Goal: Task Accomplishment & Management: Manage account settings

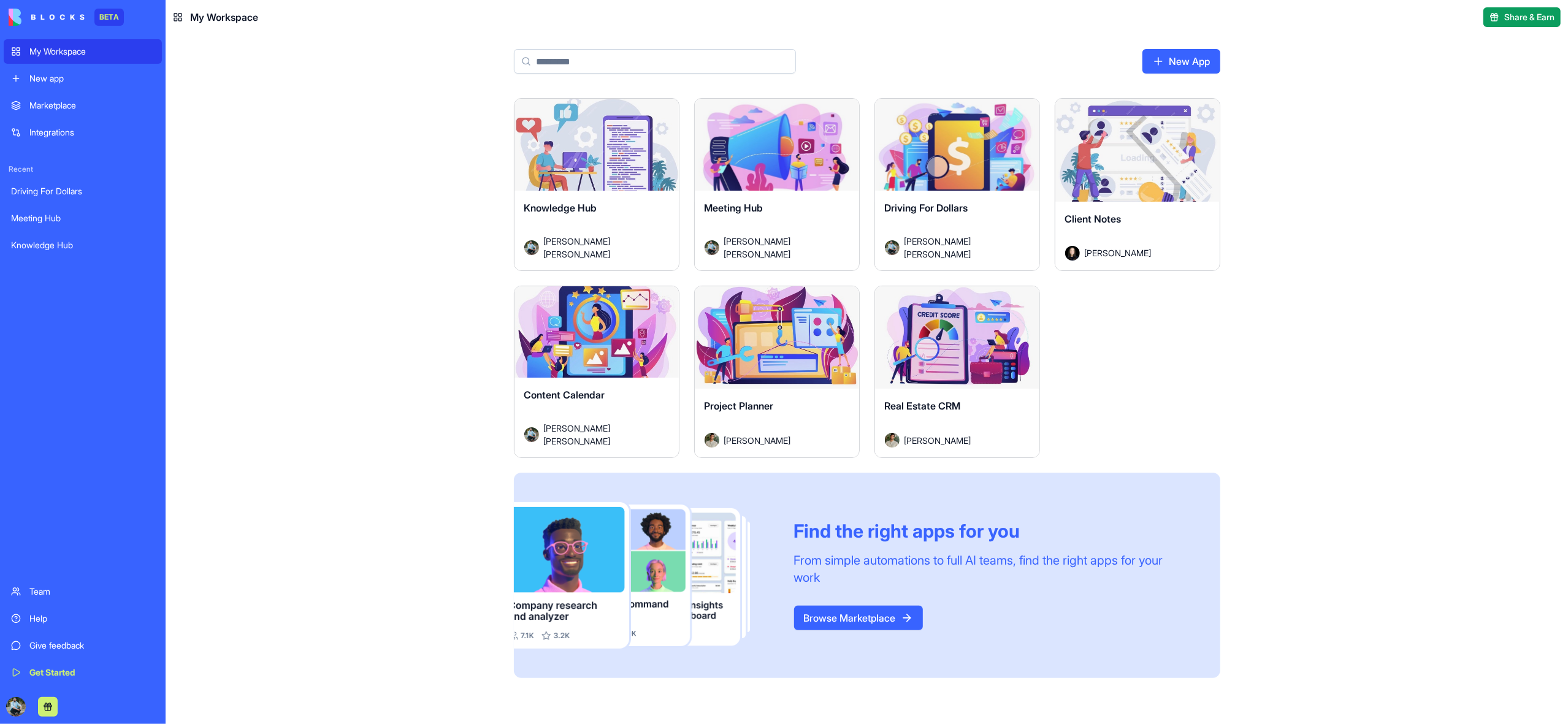
click at [18, 52] on link "My Workspace" at bounding box center [83, 51] width 158 height 24
click at [986, 362] on div "Launch" at bounding box center [957, 337] width 164 height 103
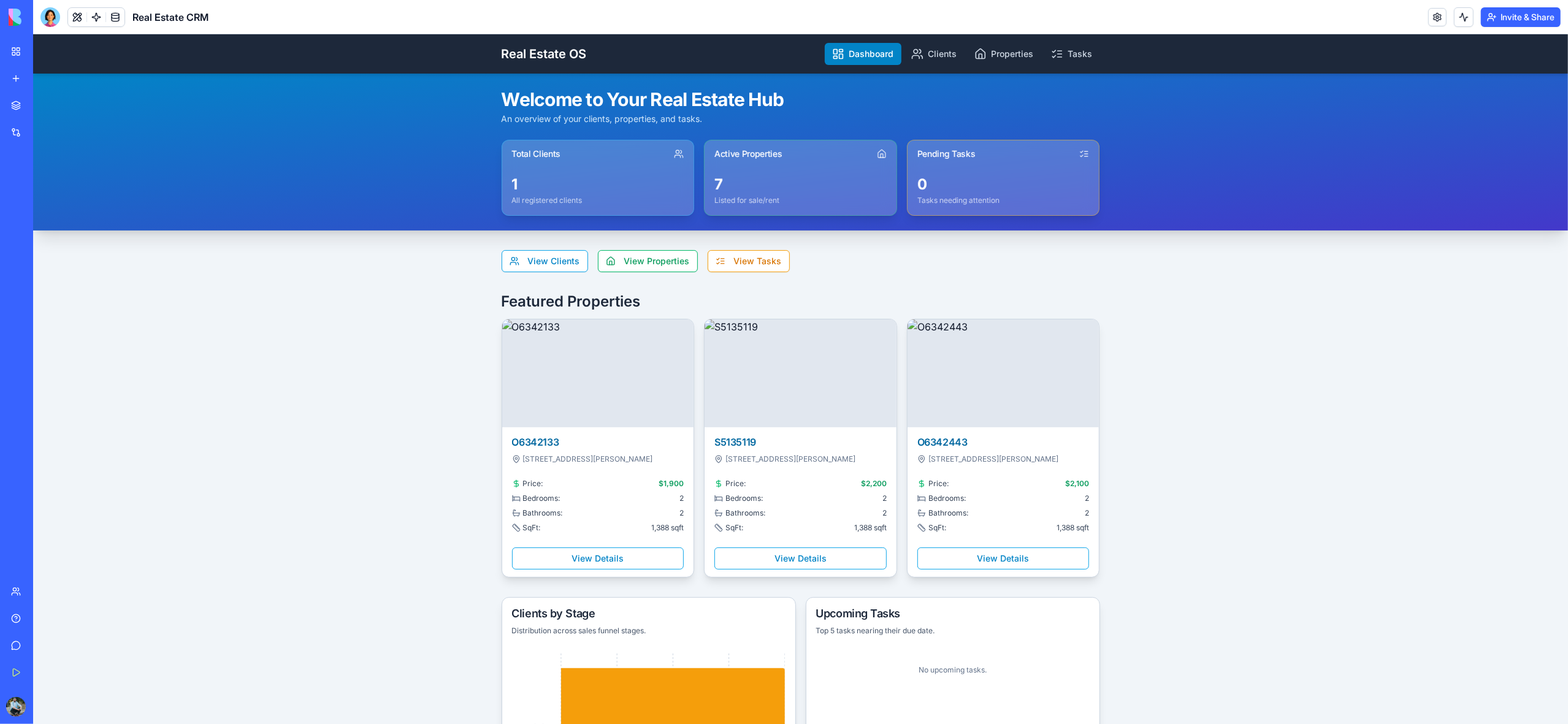
click at [51, 14] on div at bounding box center [51, 17] width 20 height 20
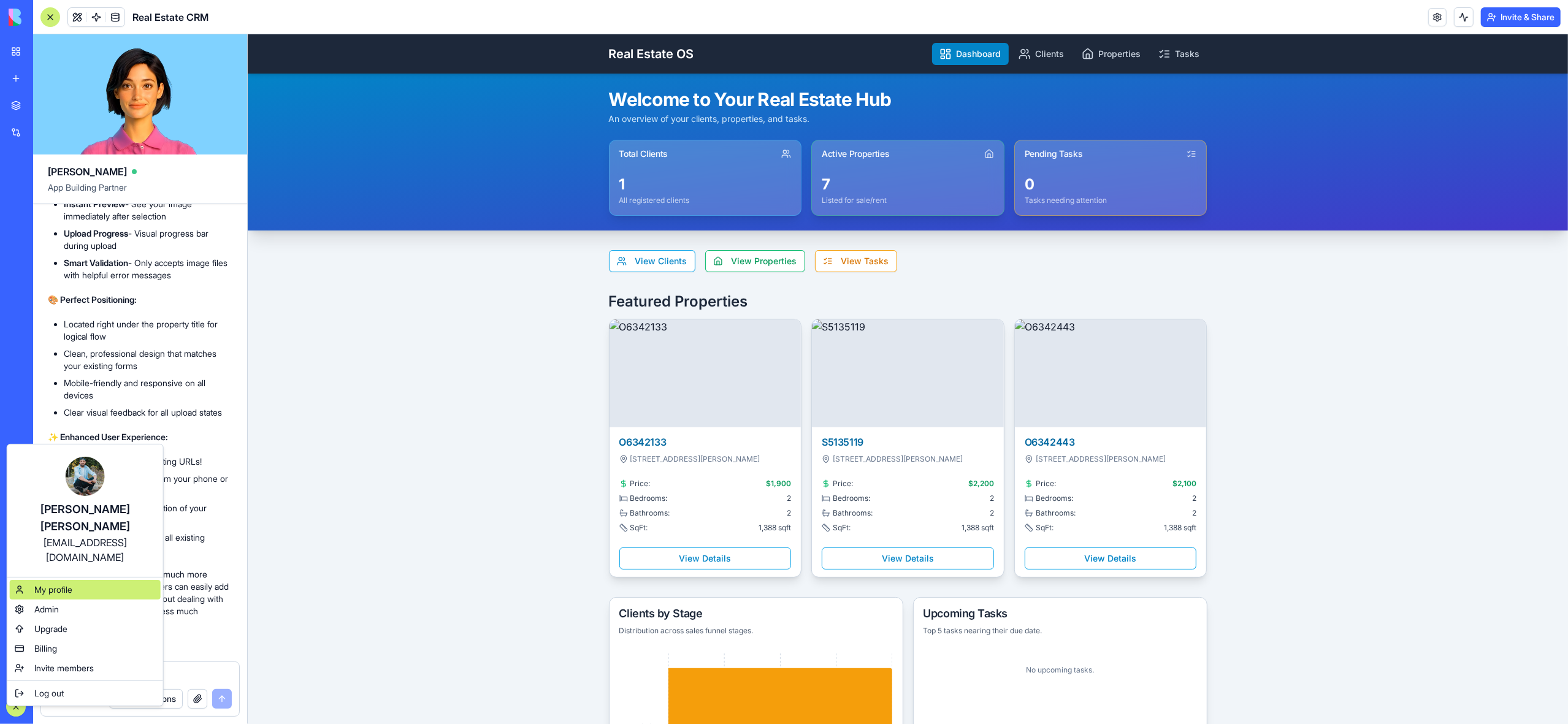
click at [73, 584] on span "My profile" at bounding box center [53, 589] width 38 height 12
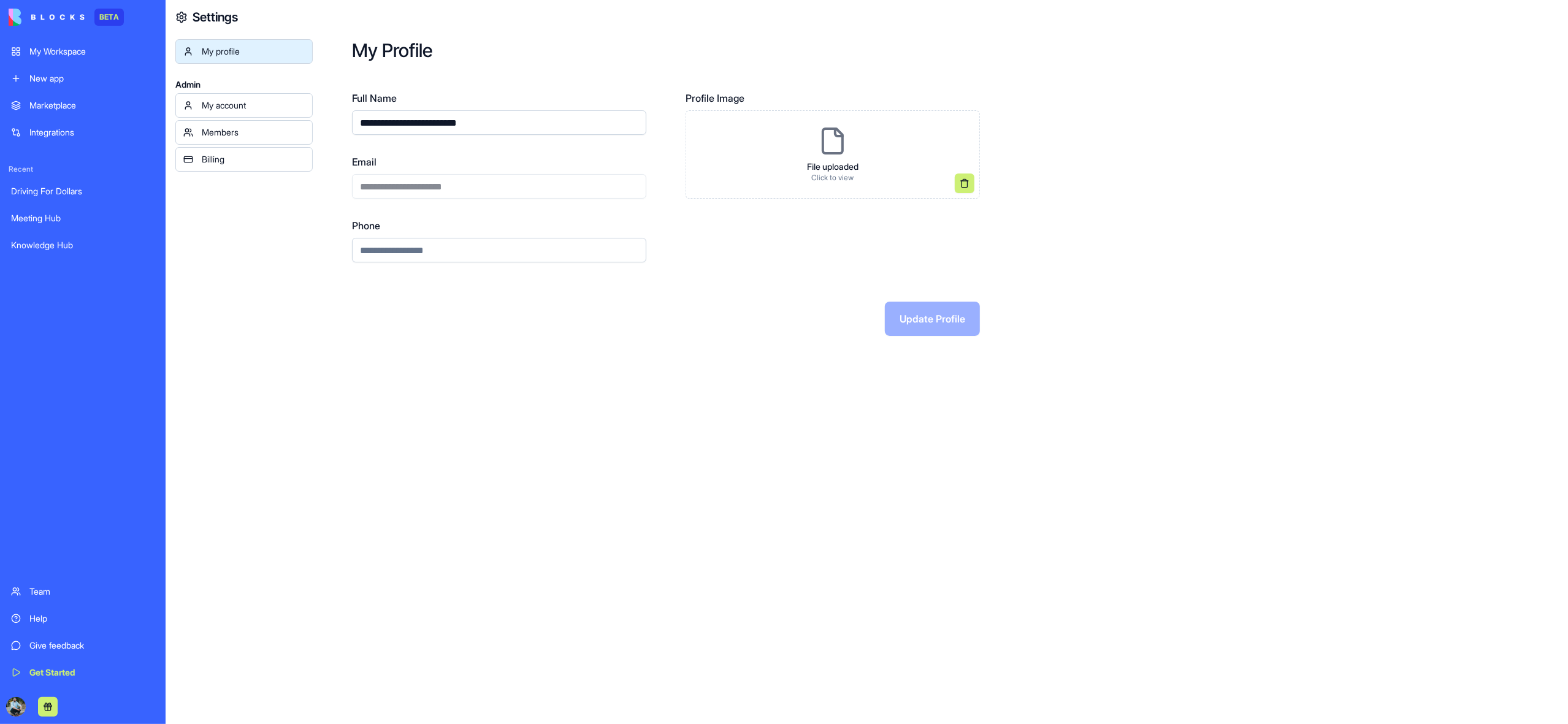
click at [224, 162] on div "Billing" at bounding box center [253, 159] width 103 height 12
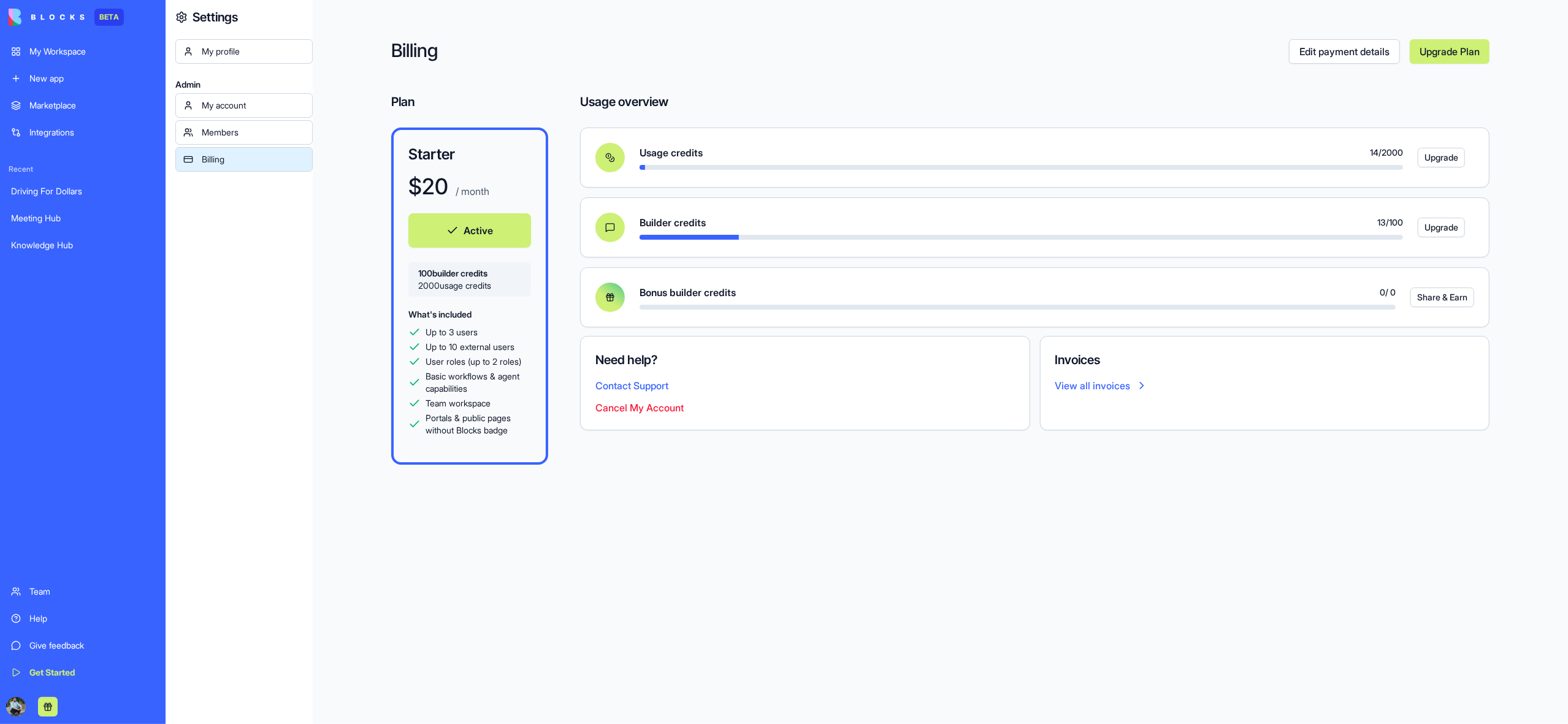
scroll to position [3, 0]
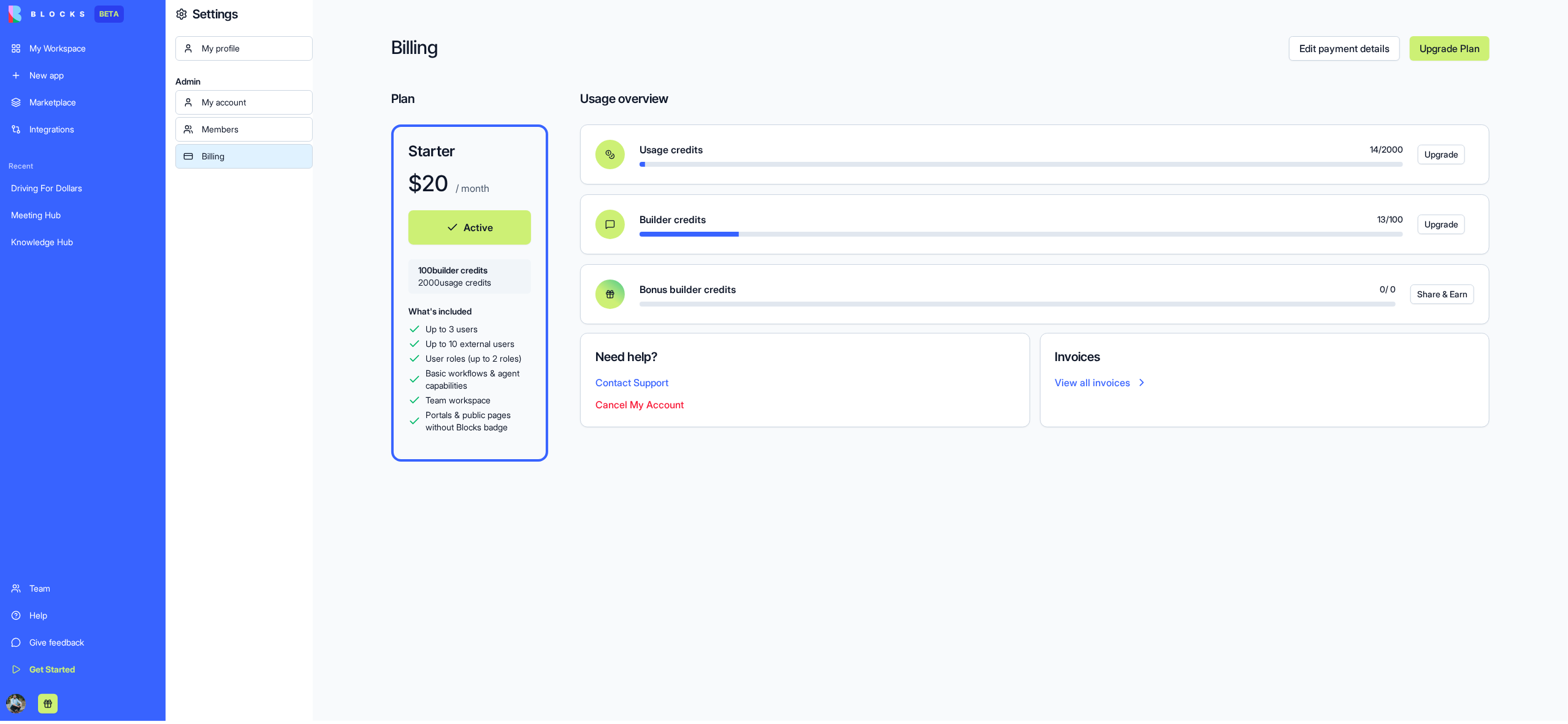
click at [216, 130] on div "Members" at bounding box center [253, 129] width 103 height 12
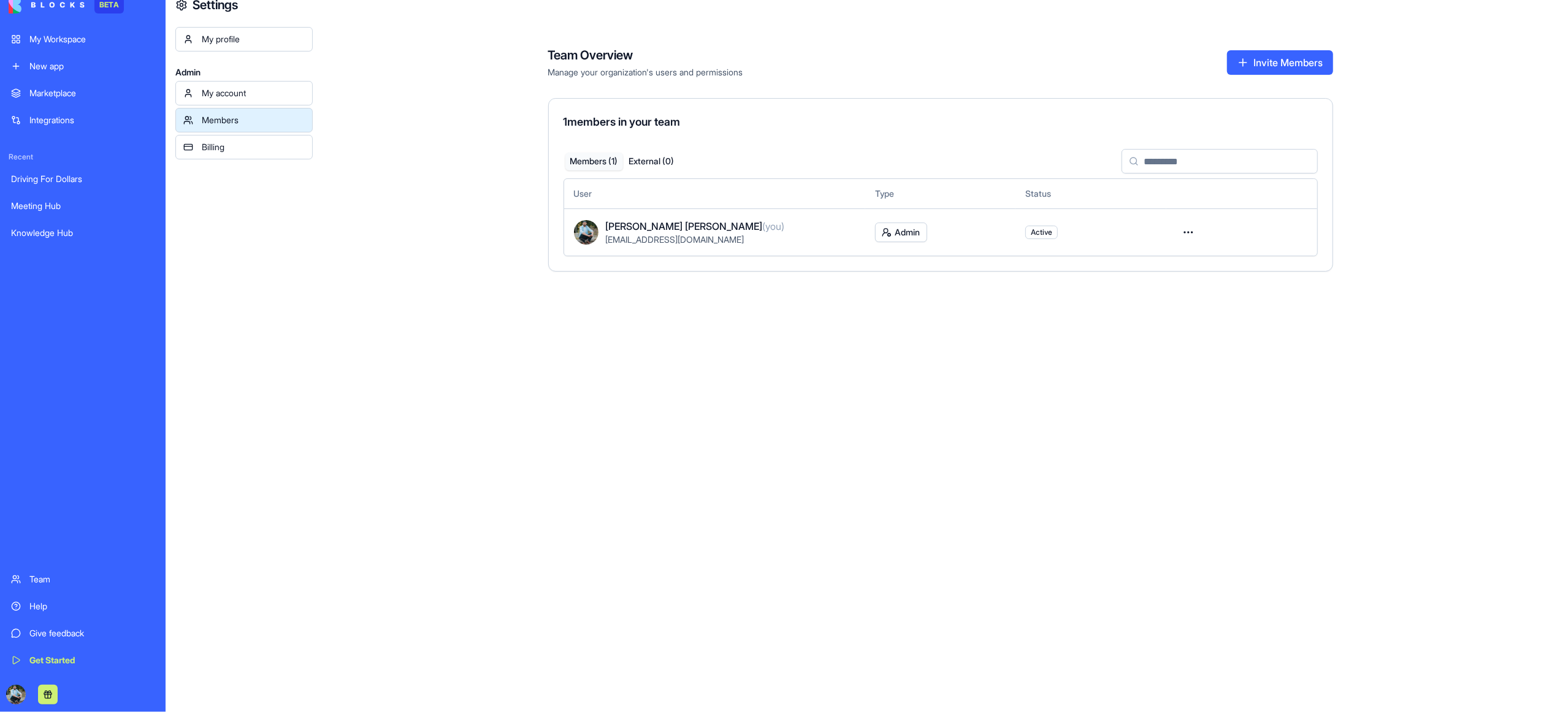
scroll to position [11, 0]
click at [220, 100] on link "My account" at bounding box center [244, 94] width 137 height 24
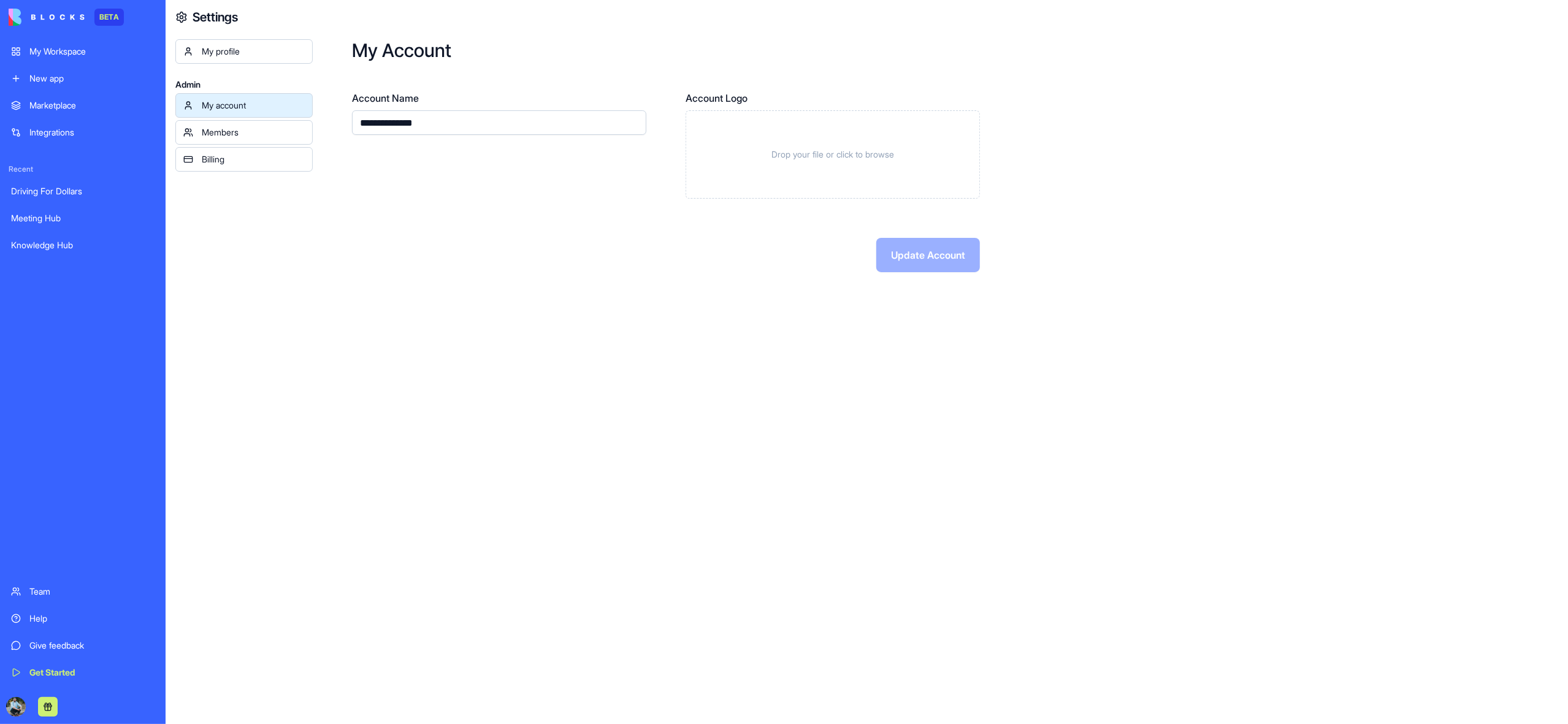
click at [382, 126] on input "**********" at bounding box center [498, 122] width 294 height 24
click at [236, 53] on div "My profile" at bounding box center [253, 51] width 103 height 12
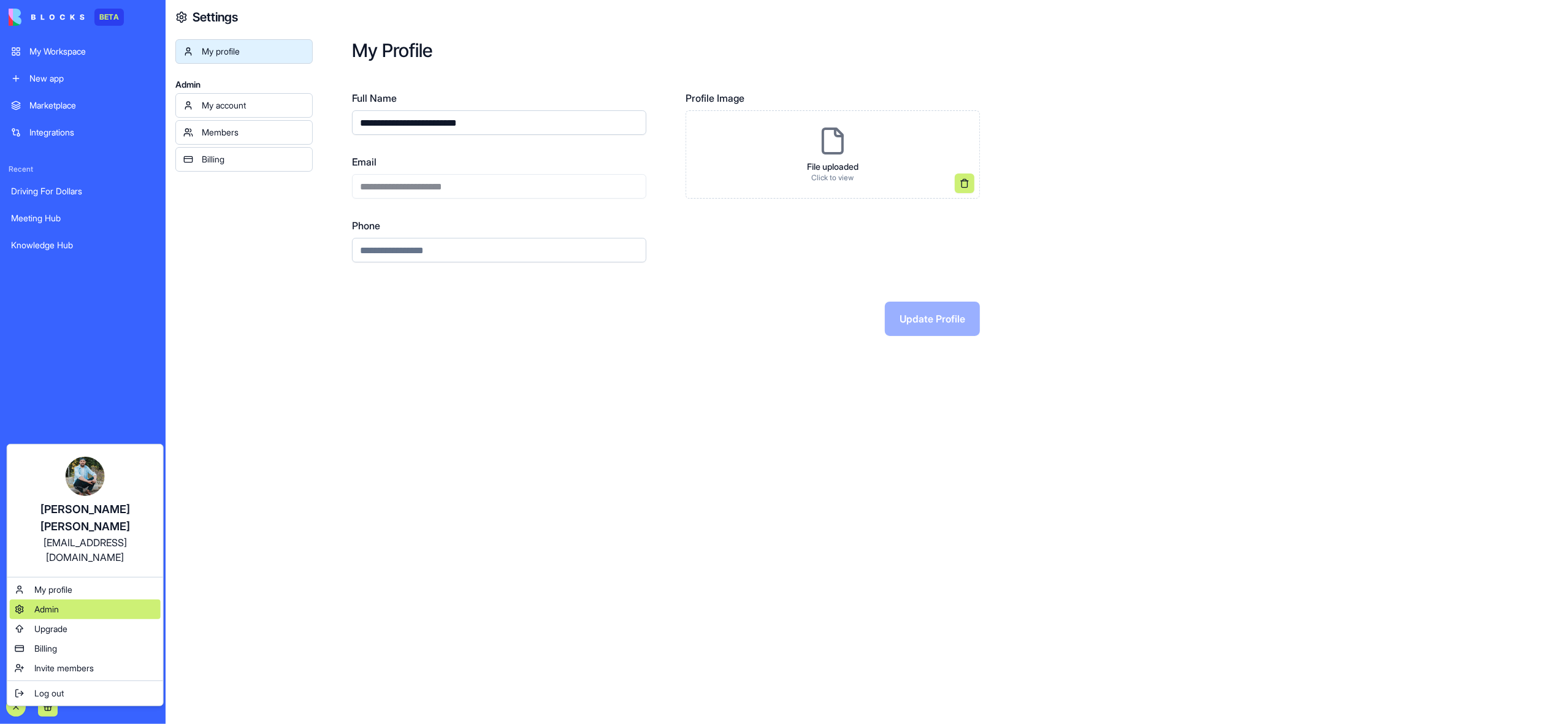
click at [58, 603] on span "Admin" at bounding box center [46, 609] width 24 height 12
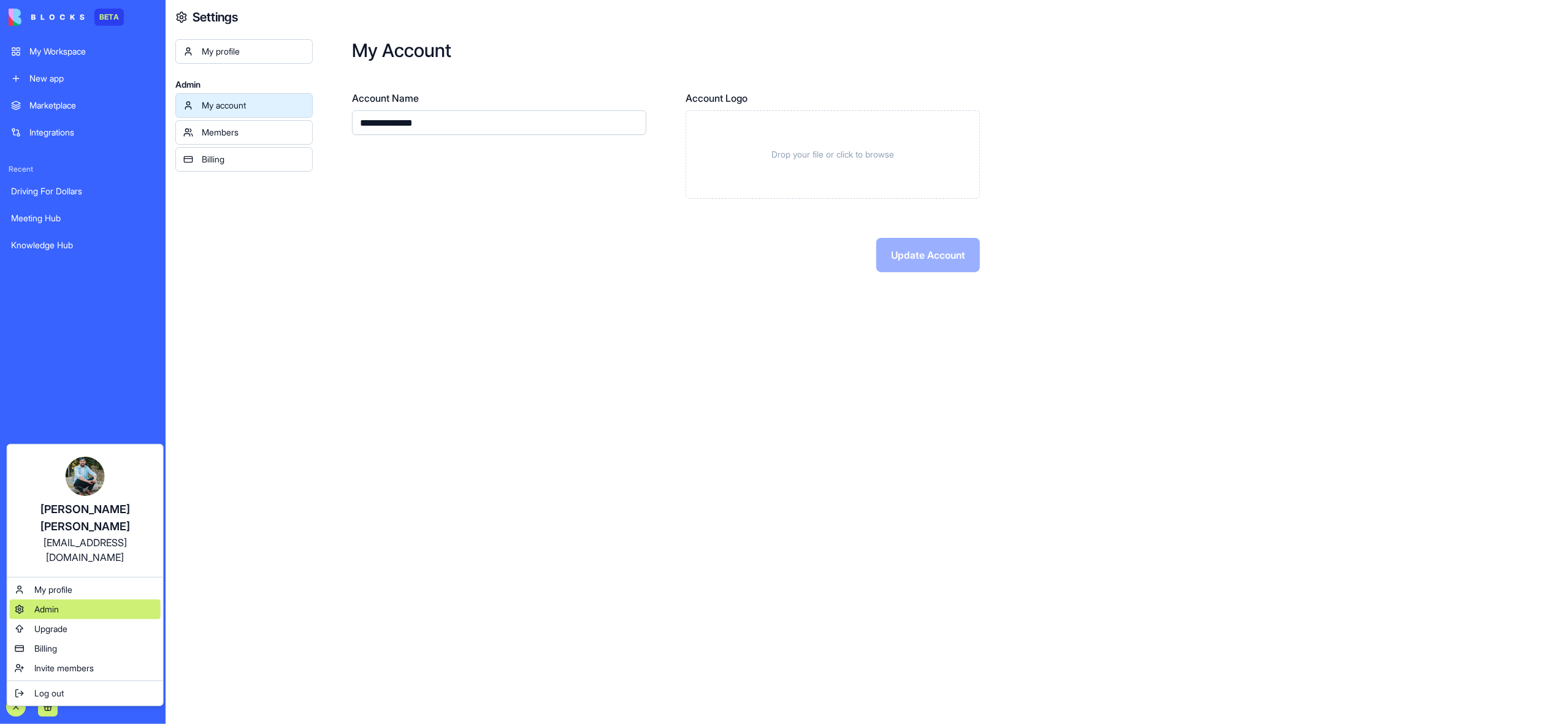
click at [58, 603] on span "Admin" at bounding box center [46, 609] width 24 height 12
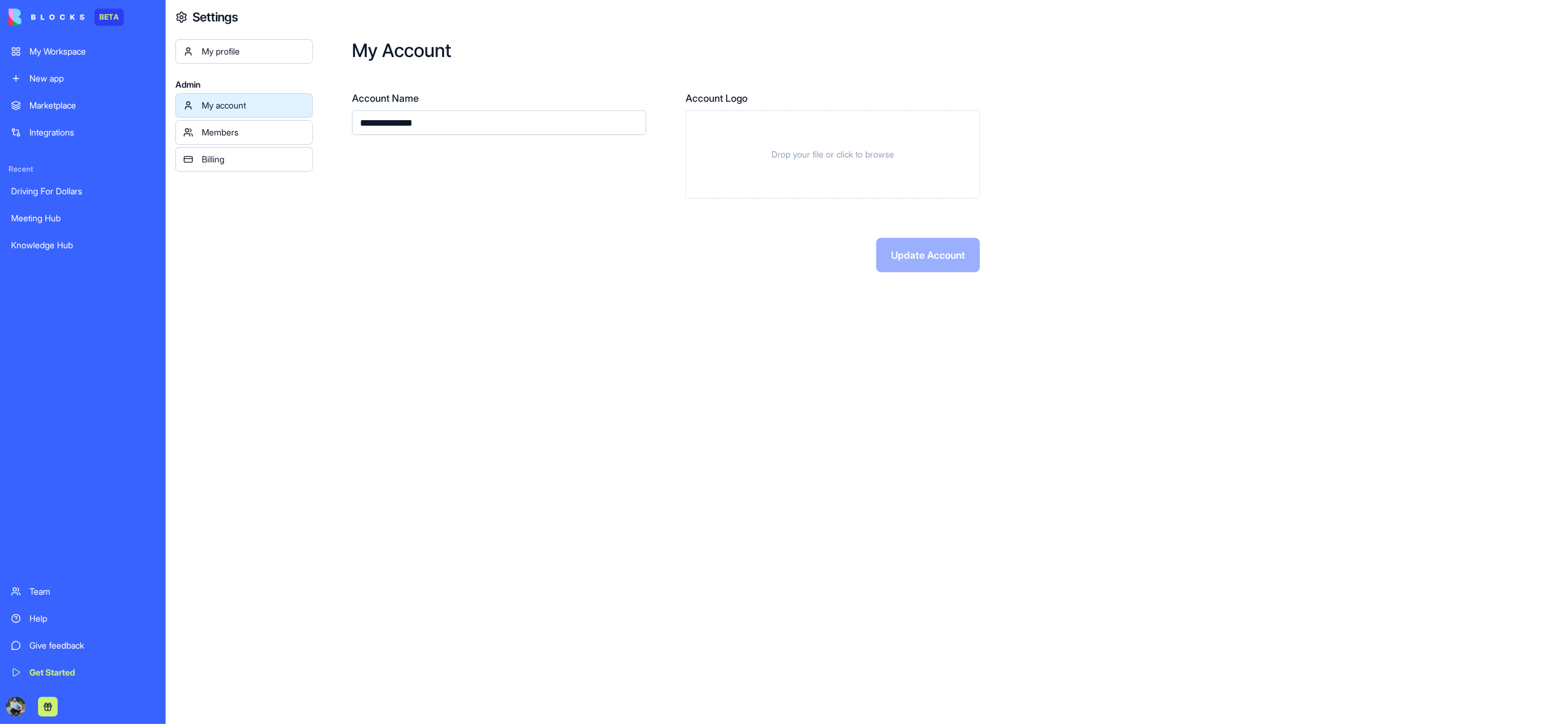
click at [246, 52] on div "My profile" at bounding box center [253, 51] width 103 height 12
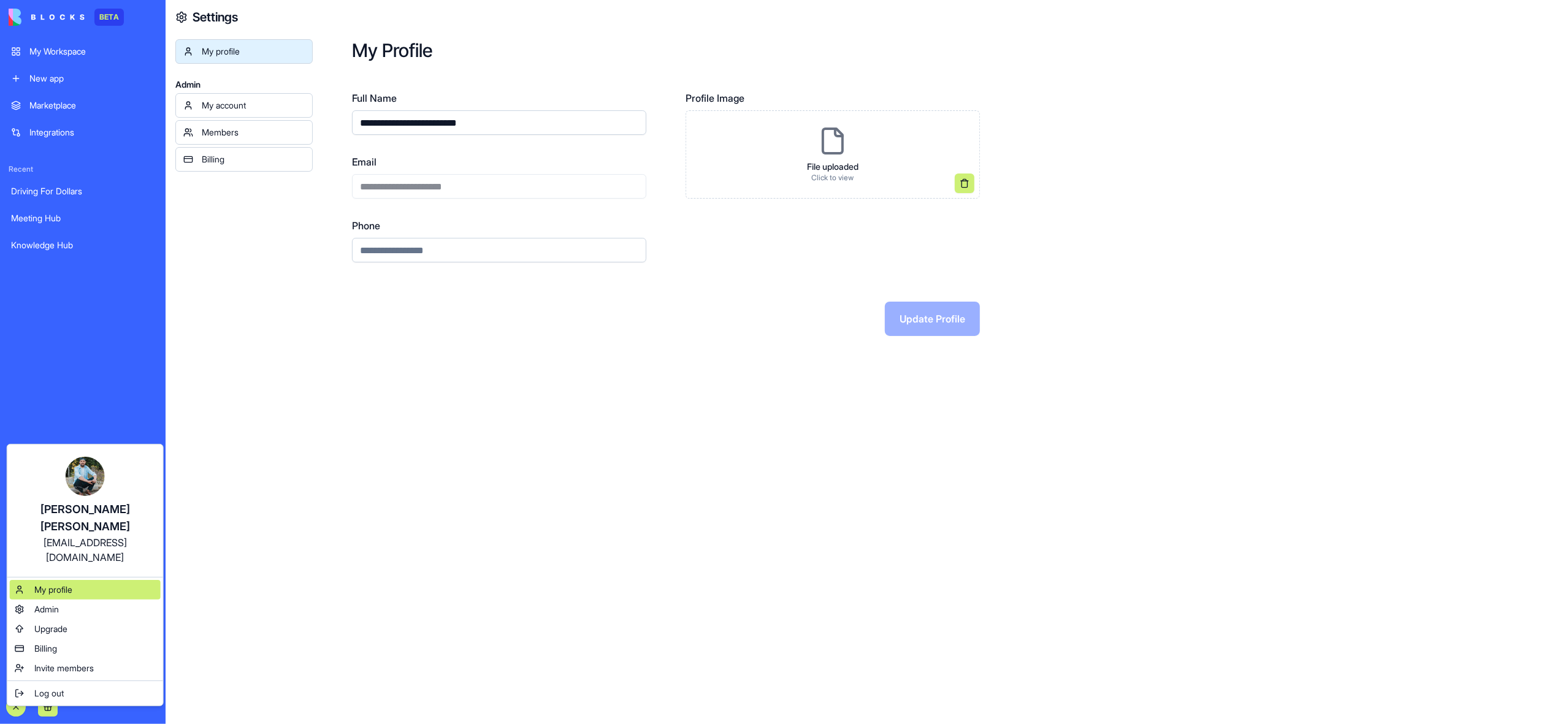
click at [70, 584] on span "My profile" at bounding box center [53, 589] width 38 height 12
click at [42, 603] on span "Admin" at bounding box center [46, 609] width 24 height 12
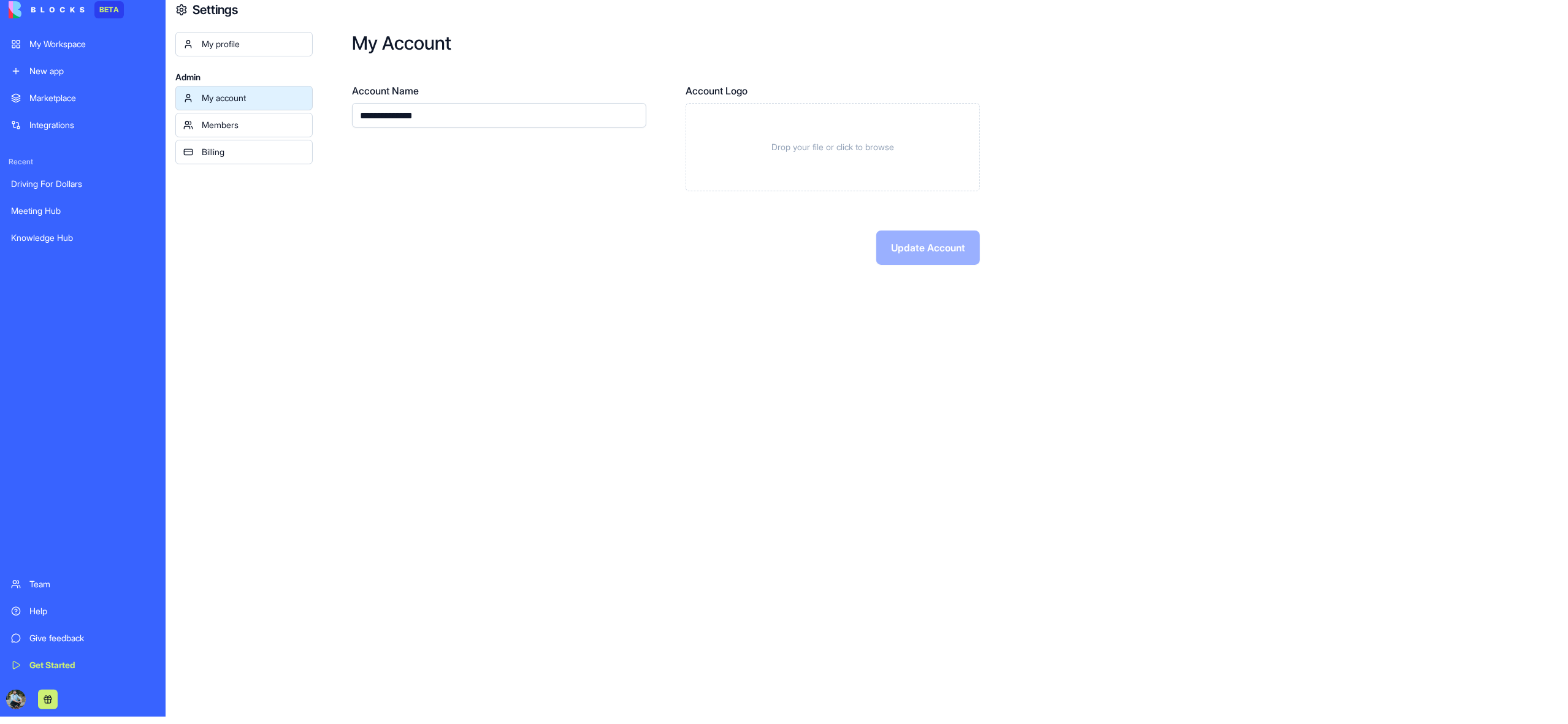
scroll to position [10, 0]
click at [46, 126] on div "Integrations" at bounding box center [92, 122] width 125 height 12
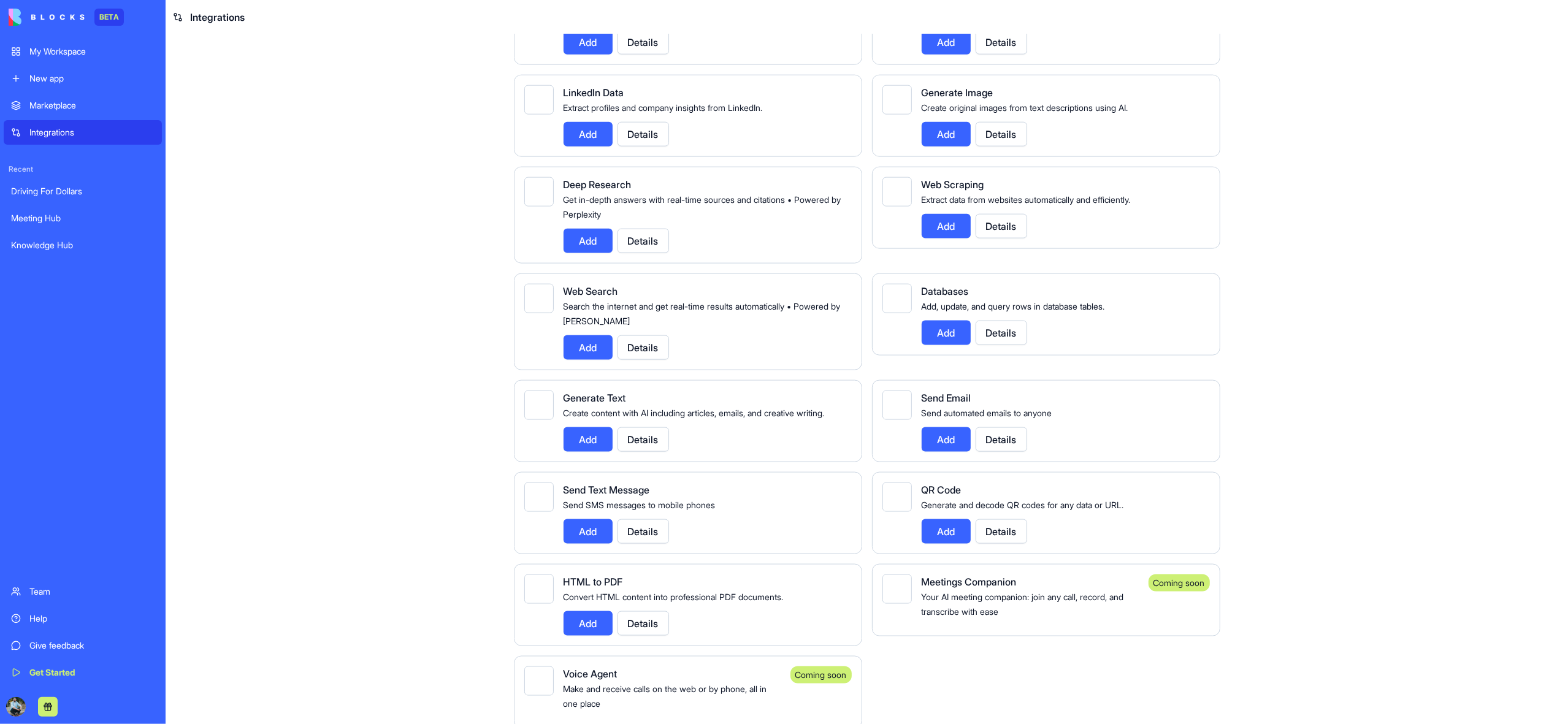
scroll to position [1562, 0]
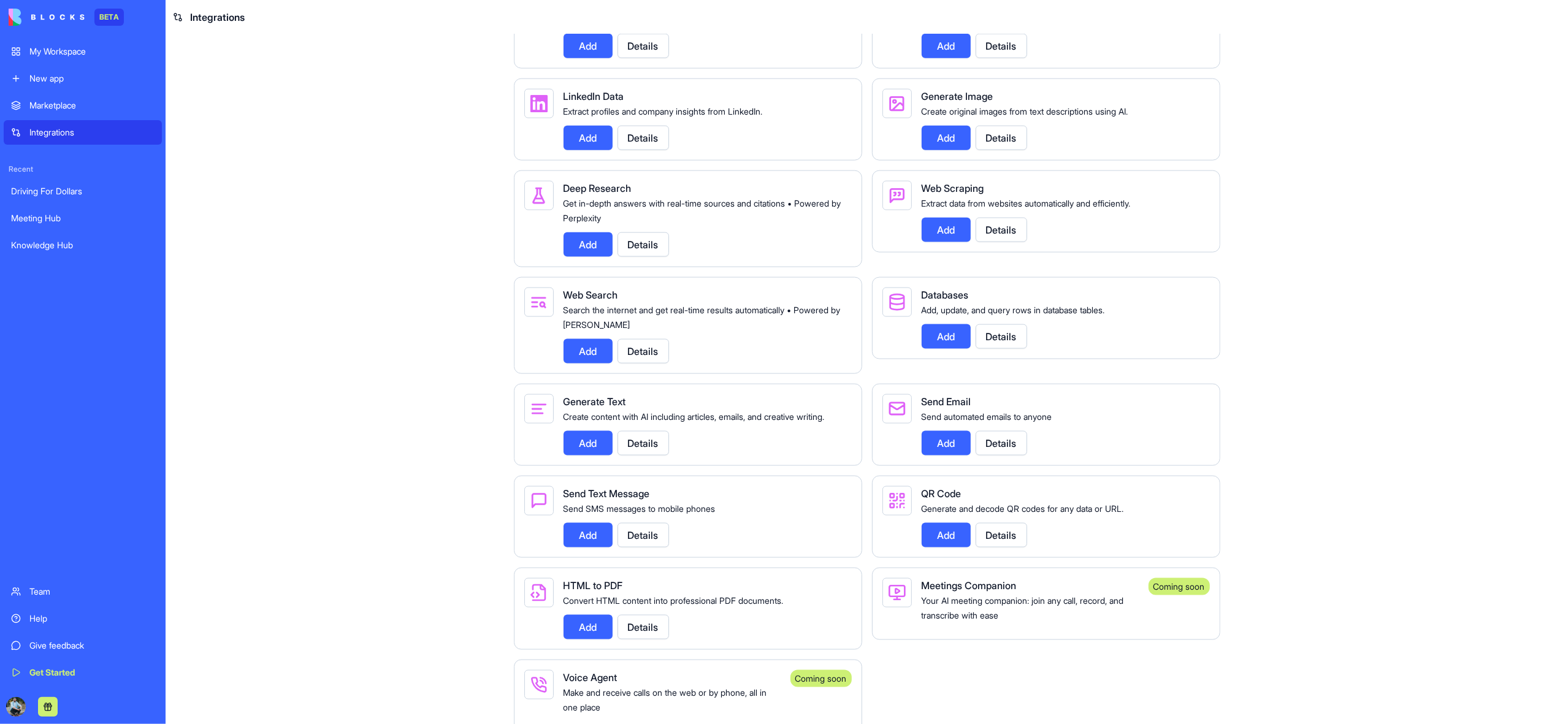
click at [650, 547] on button "Details" at bounding box center [643, 535] width 51 height 24
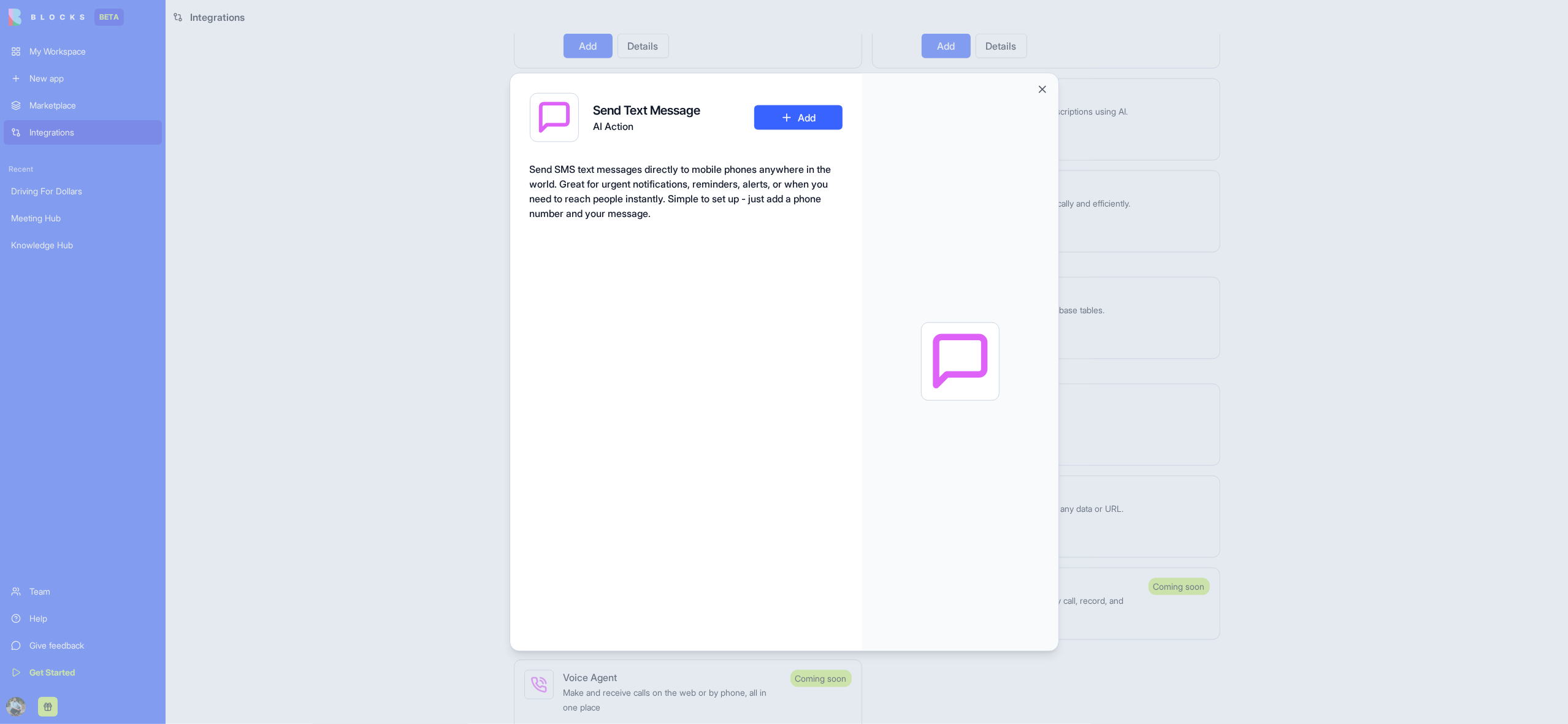
click at [800, 120] on button "Add" at bounding box center [798, 117] width 88 height 24
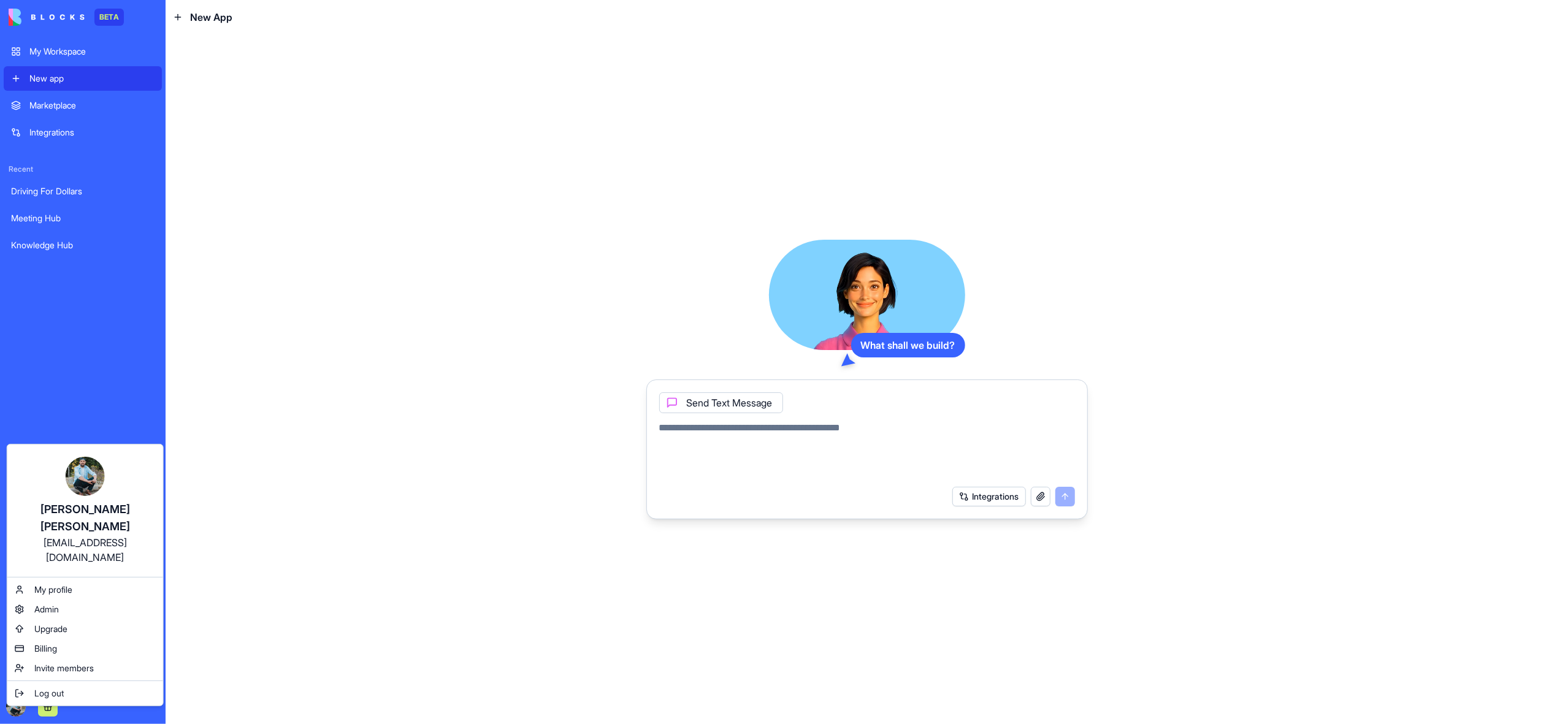
click at [194, 705] on html "BETA My Workspace New app Marketplace Integrations Recent Driving For Dollars M…" at bounding box center [784, 362] width 1568 height 724
click at [79, 580] on div "My profile" at bounding box center [85, 590] width 151 height 20
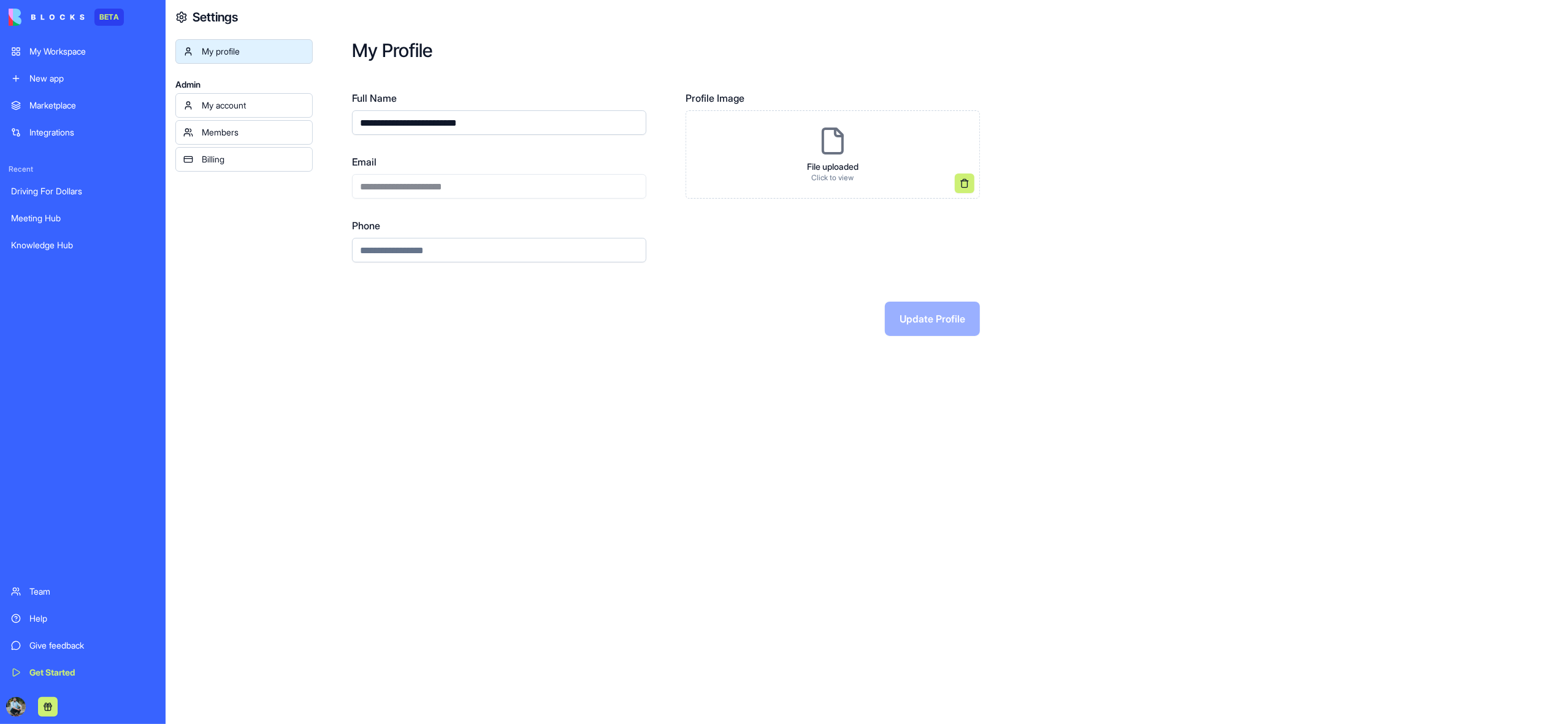
click at [493, 184] on div "**********" at bounding box center [498, 177] width 294 height 44
drag, startPoint x: 471, startPoint y: 187, endPoint x: 365, endPoint y: 186, distance: 106.0
click at [365, 186] on div "**********" at bounding box center [498, 177] width 294 height 44
click at [227, 108] on div "My account" at bounding box center [253, 105] width 103 height 12
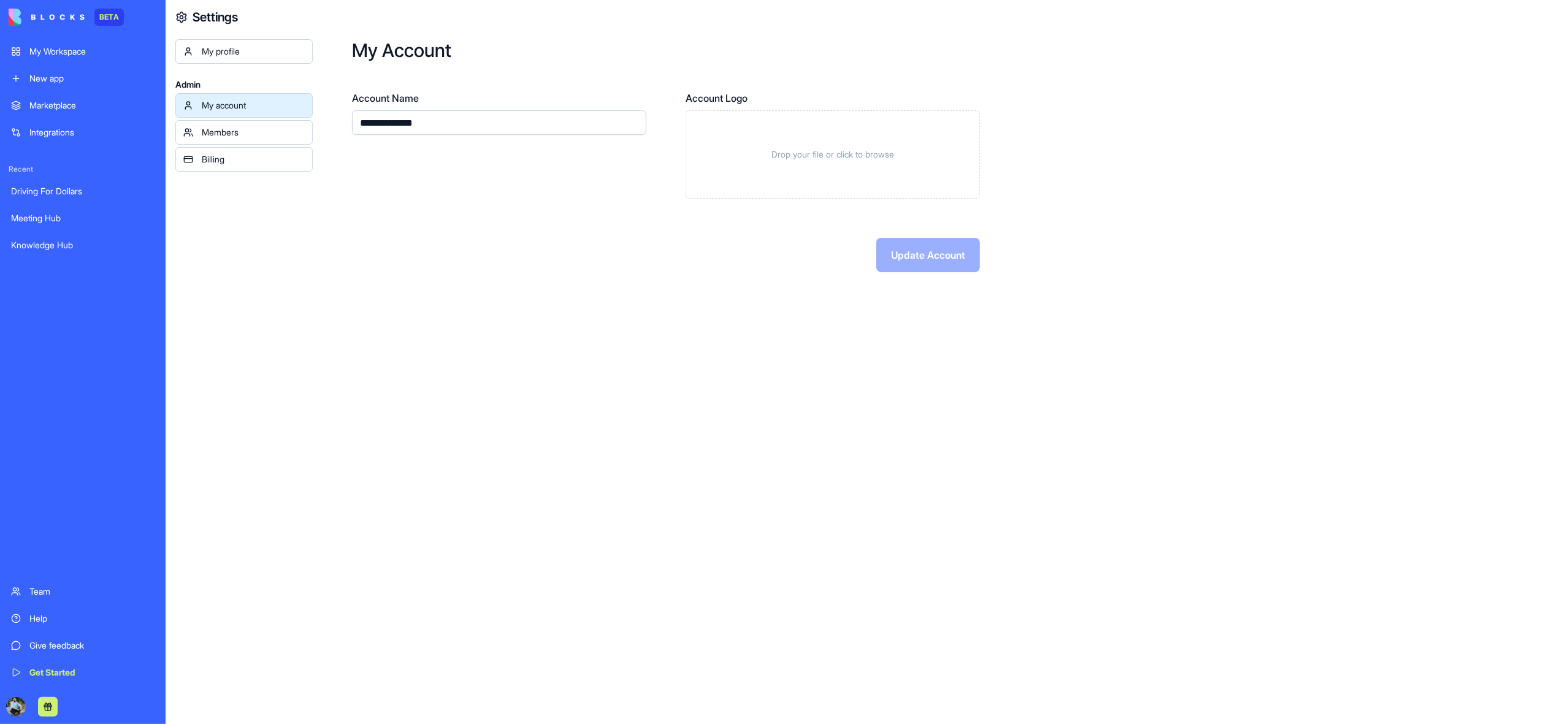
click at [251, 130] on div "Members" at bounding box center [253, 132] width 103 height 12
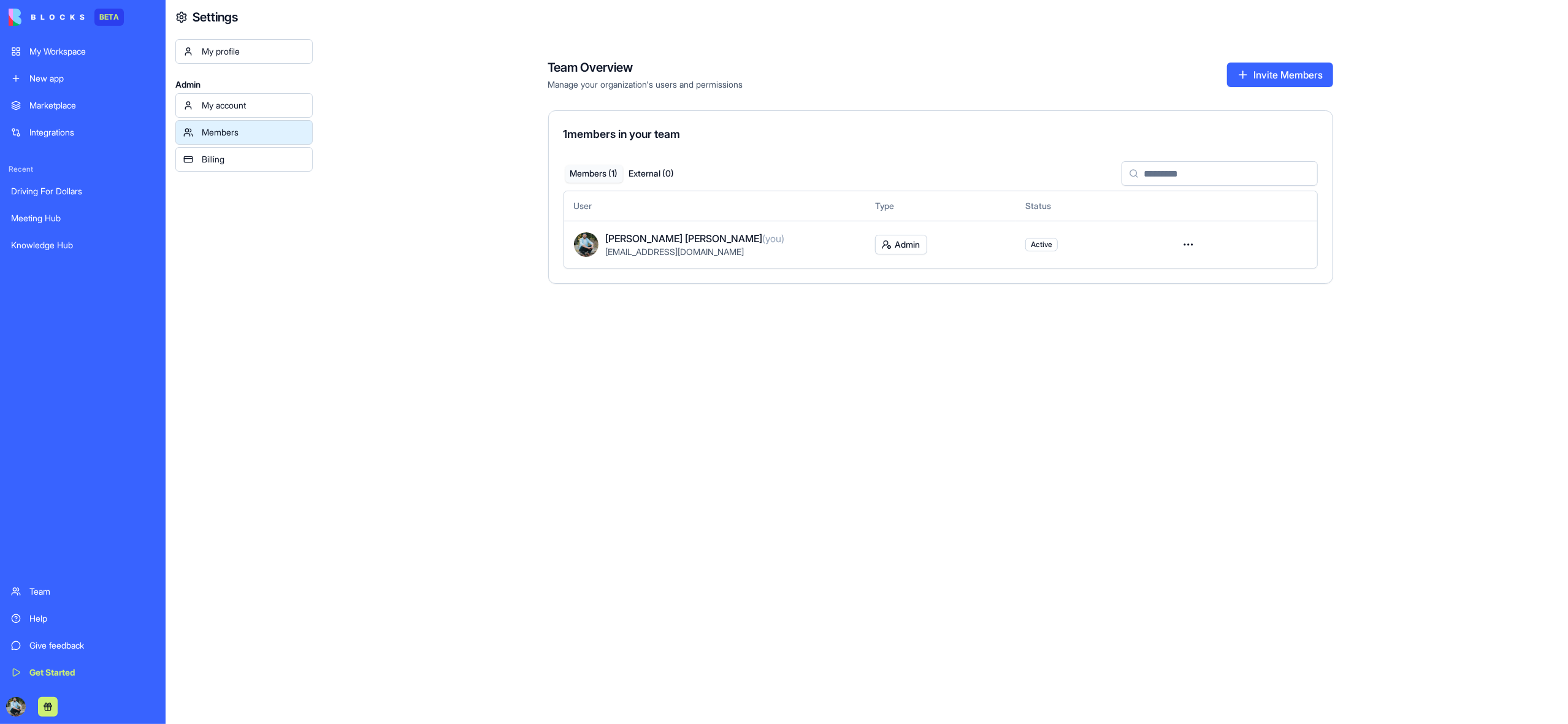
click at [1192, 246] on html "BETA My Workspace New app Marketplace Integrations Recent Driving For Dollars M…" at bounding box center [784, 362] width 1568 height 724
click at [247, 162] on html "BETA My Workspace New app Marketplace Integrations Recent Driving For Dollars M…" at bounding box center [784, 362] width 1568 height 724
click at [210, 56] on div "My profile" at bounding box center [253, 51] width 103 height 12
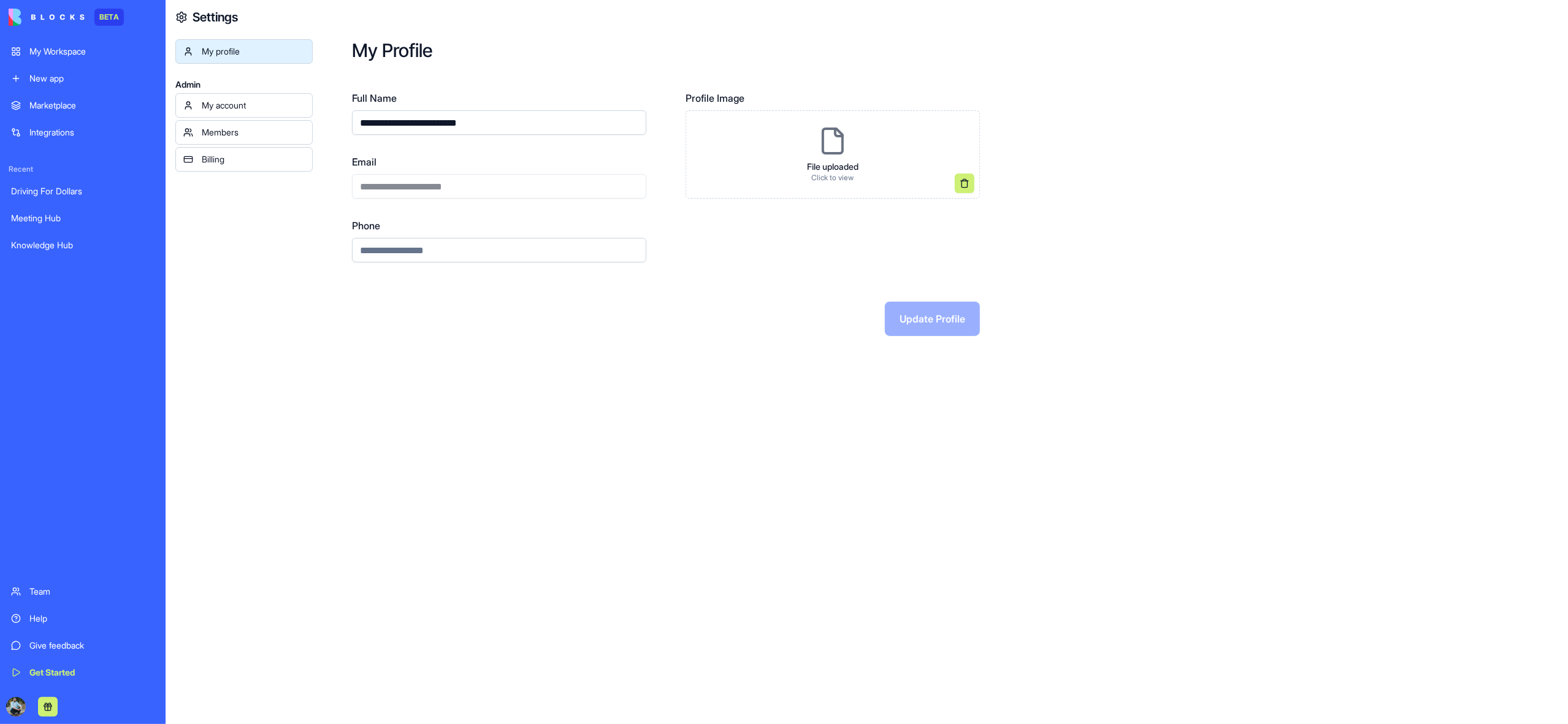
click at [492, 189] on div "**********" at bounding box center [498, 177] width 294 height 44
click at [463, 251] on input "Phone" at bounding box center [498, 250] width 294 height 24
click at [913, 327] on button "Update Profile" at bounding box center [932, 319] width 95 height 34
click at [943, 320] on button "Update Profile" at bounding box center [932, 319] width 95 height 34
click at [424, 257] on input "**********" at bounding box center [498, 250] width 294 height 24
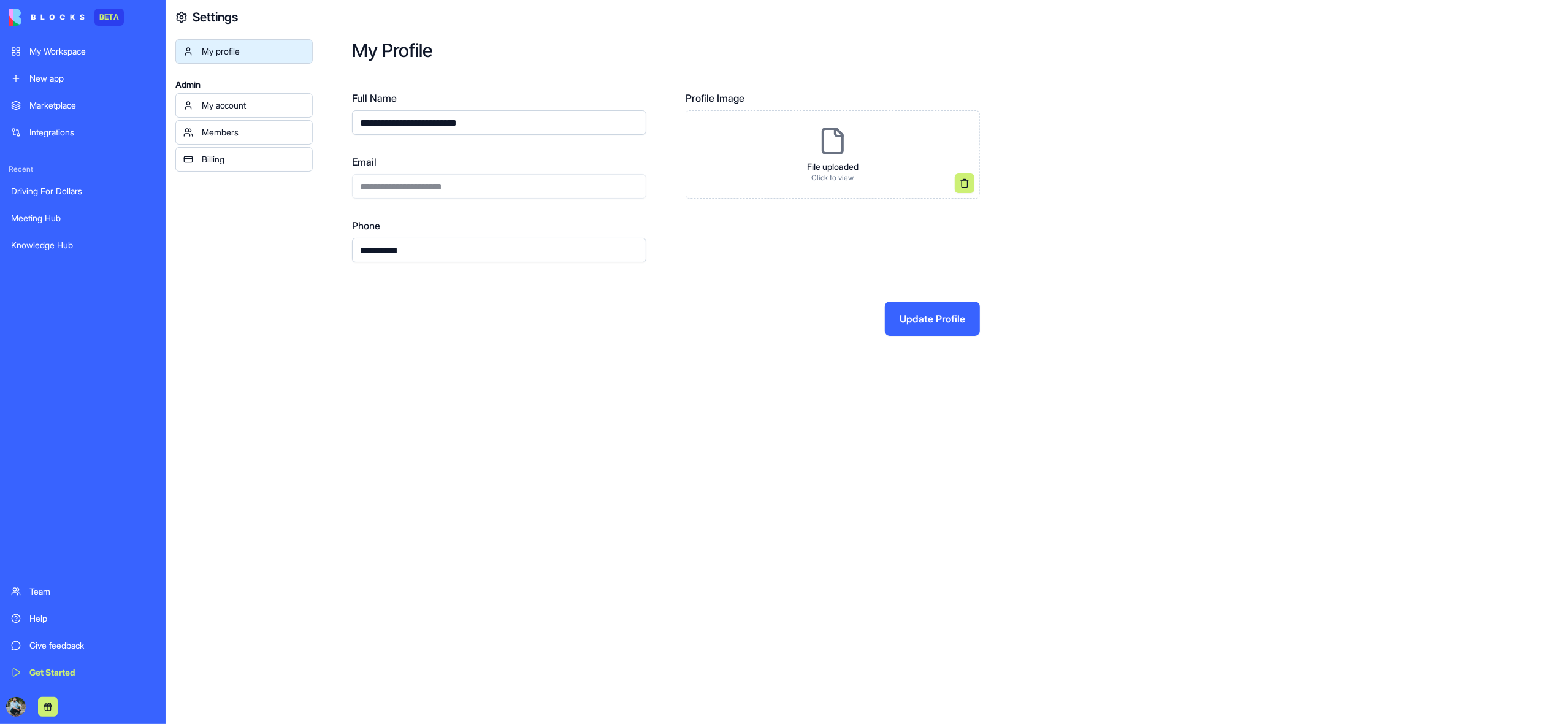
click at [333, 308] on div "**********" at bounding box center [940, 187] width 1255 height 375
click at [377, 256] on input "**********" at bounding box center [498, 250] width 294 height 24
type input "**********"
click at [947, 320] on button "Update Profile" at bounding box center [932, 319] width 95 height 34
click at [38, 594] on div "Team" at bounding box center [92, 591] width 125 height 12
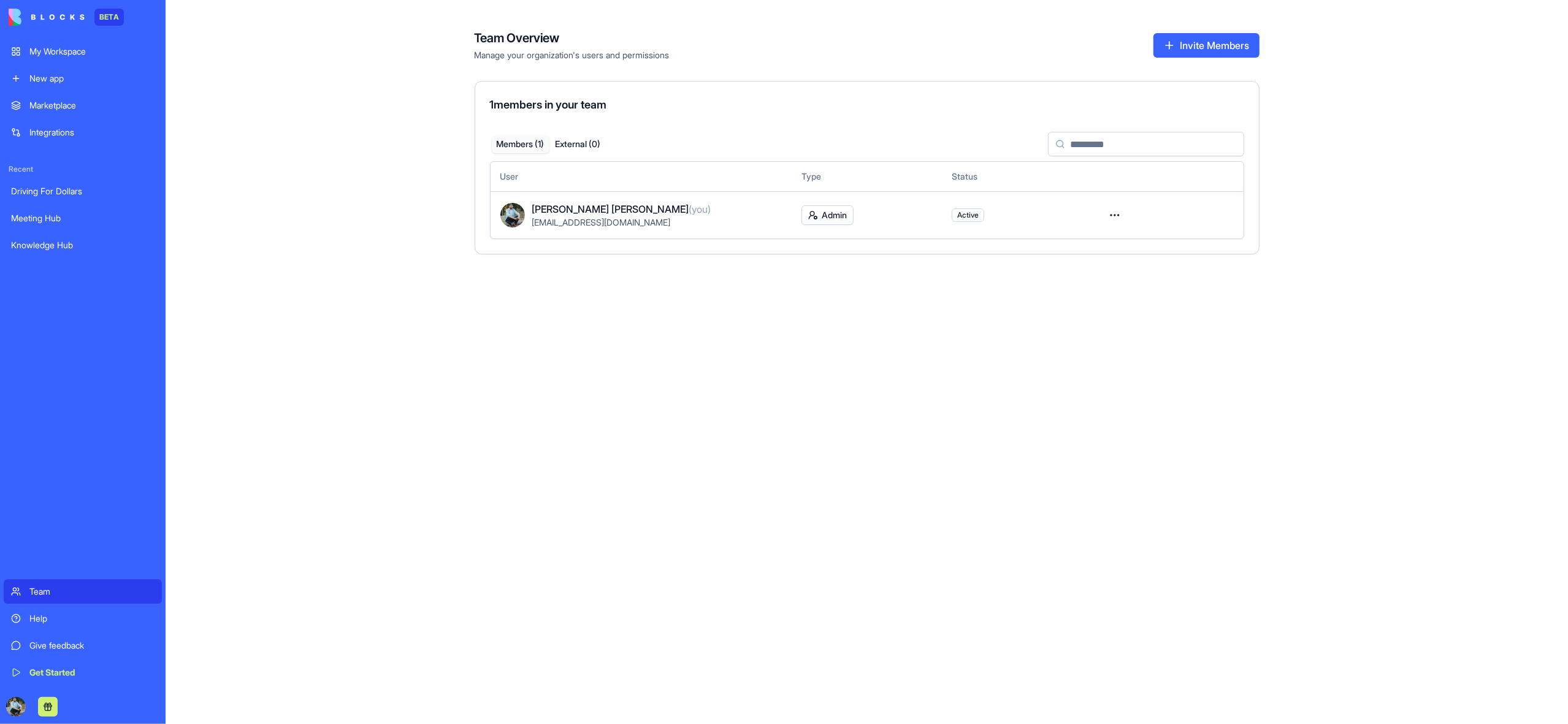
click at [1196, 39] on button "Invite Members" at bounding box center [1206, 46] width 106 height 24
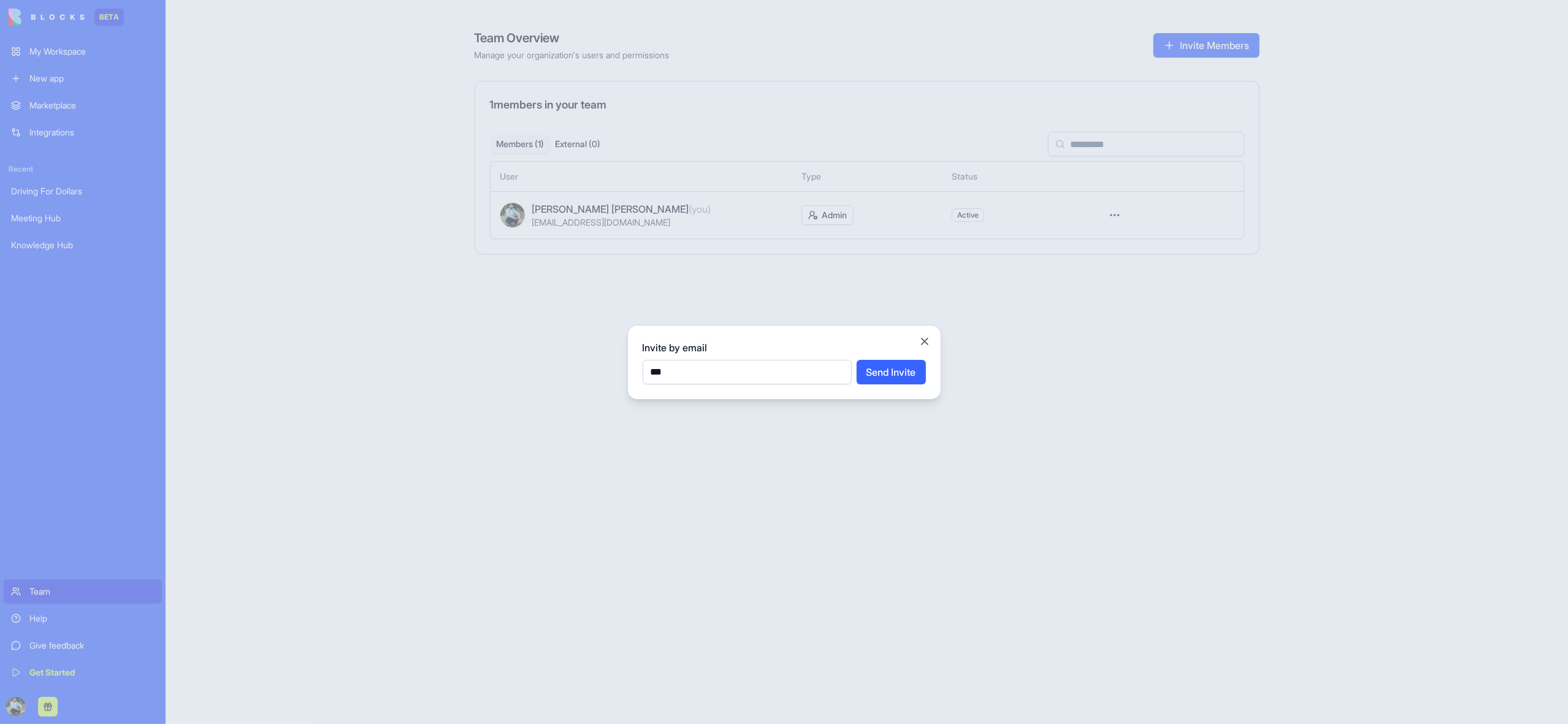
type input "**********"
click at [888, 373] on button "Send Invite" at bounding box center [891, 372] width 69 height 24
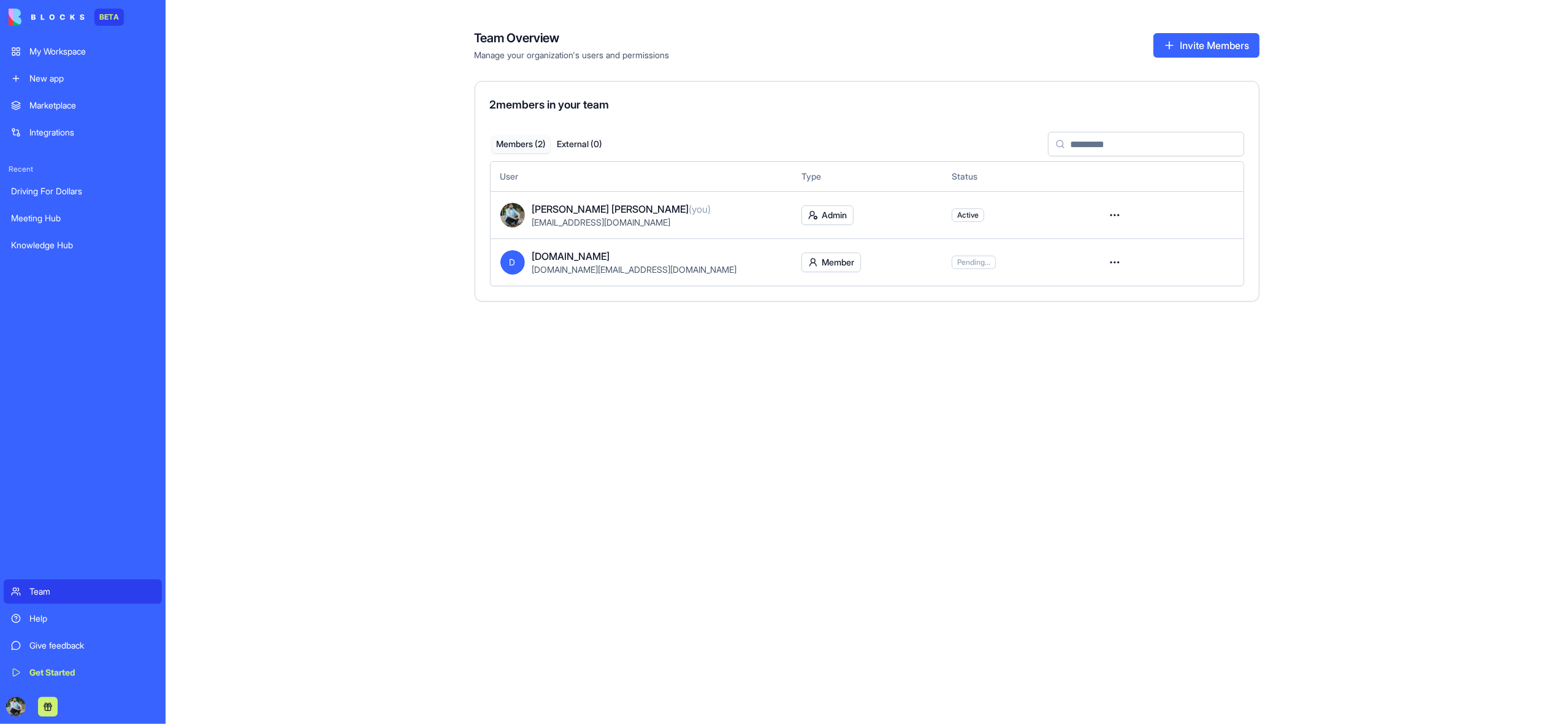
click at [844, 263] on html "BETA My Workspace New app Marketplace Integrations Recent Driving For Dollars M…" at bounding box center [784, 362] width 1568 height 724
click at [840, 309] on div "Admin" at bounding box center [832, 308] width 80 height 20
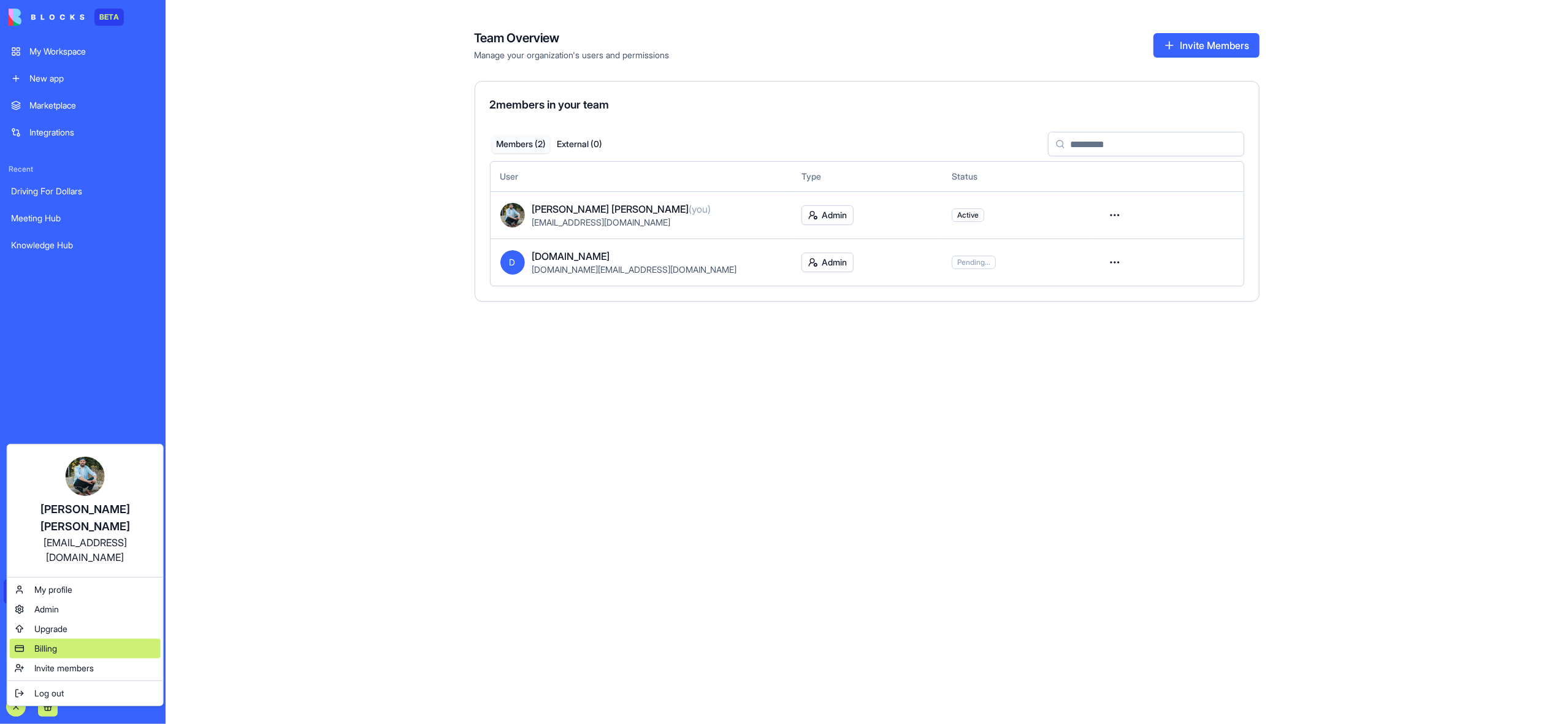
click at [73, 639] on div "Billing" at bounding box center [85, 649] width 151 height 20
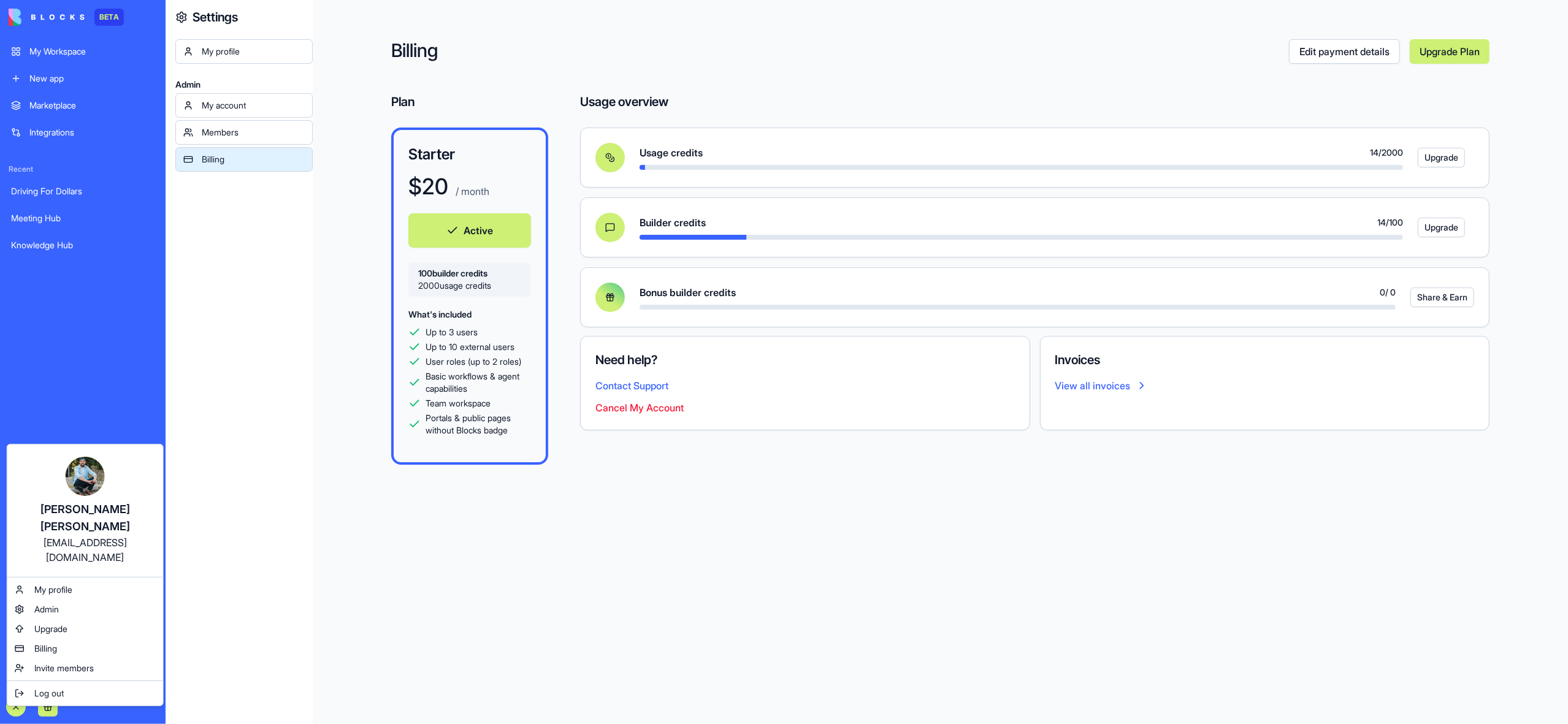
click at [104, 543] on div "[EMAIL_ADDRESS][DOMAIN_NAME]" at bounding box center [85, 550] width 131 height 29
